Goal: Check status: Check status

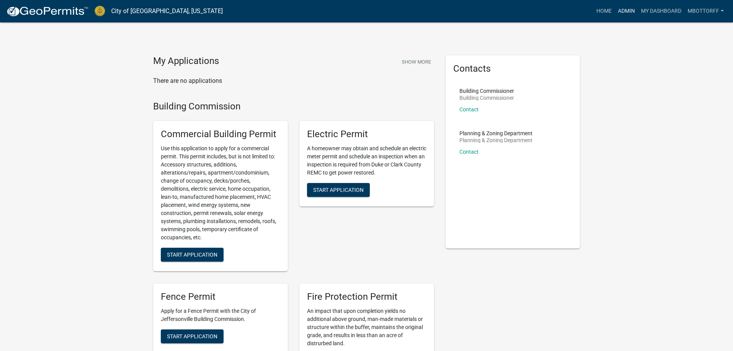
click at [621, 12] on link "Admin" at bounding box center [626, 11] width 23 height 15
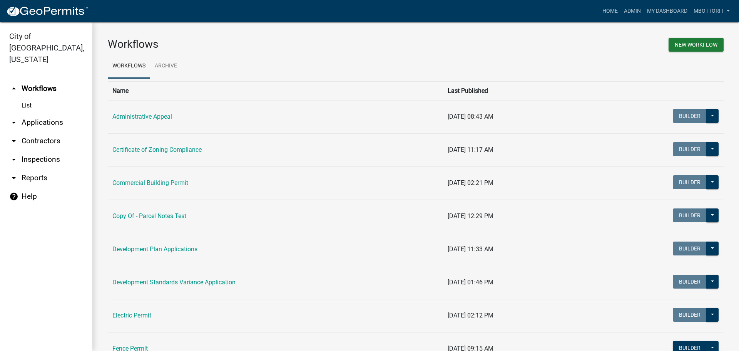
click at [38, 113] on link "arrow_drop_down Applications" at bounding box center [46, 122] width 92 height 18
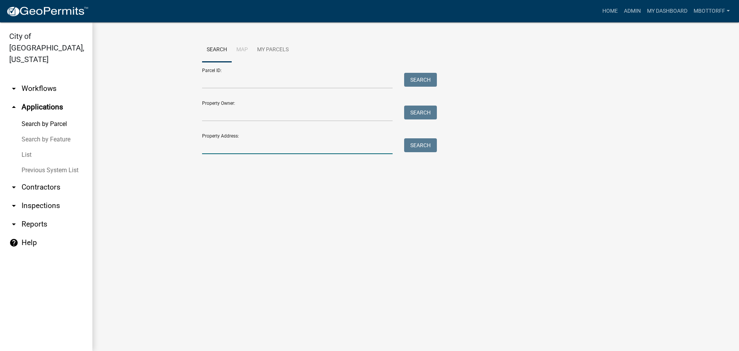
click at [207, 147] on input "Property Address:" at bounding box center [297, 146] width 190 height 16
type input "3500 [PERSON_NAME] DRIVE"
click at [416, 145] on button "Search" at bounding box center [420, 145] width 33 height 14
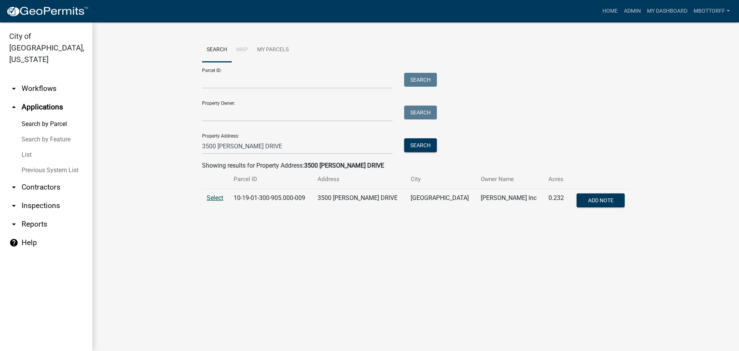
click at [214, 197] on span "Select" at bounding box center [215, 197] width 17 height 7
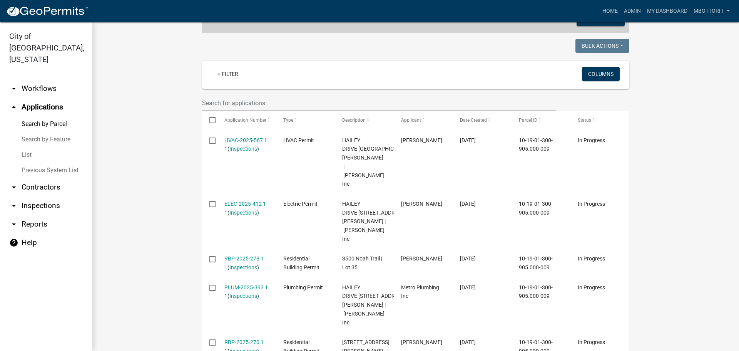
scroll to position [192, 0]
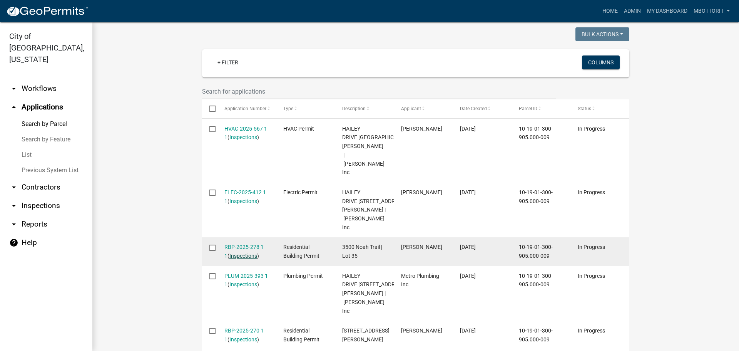
click at [243, 252] on link "Inspections" at bounding box center [243, 255] width 28 height 6
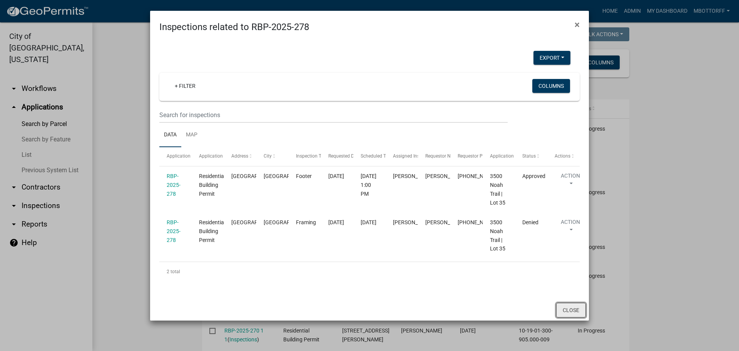
click at [575, 312] on button "Close" at bounding box center [571, 309] width 30 height 15
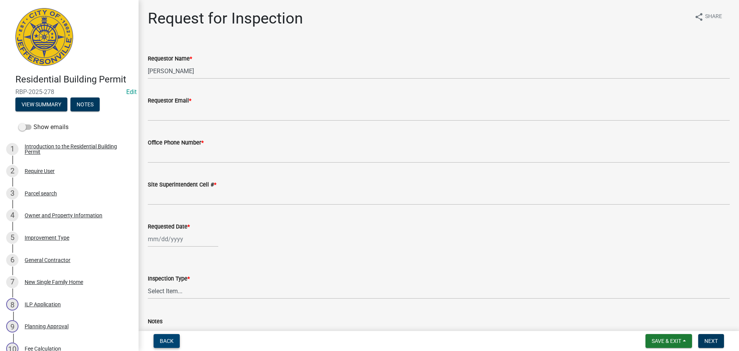
click at [161, 337] on span "Back" at bounding box center [167, 340] width 14 height 6
